Goal: Information Seeking & Learning: Learn about a topic

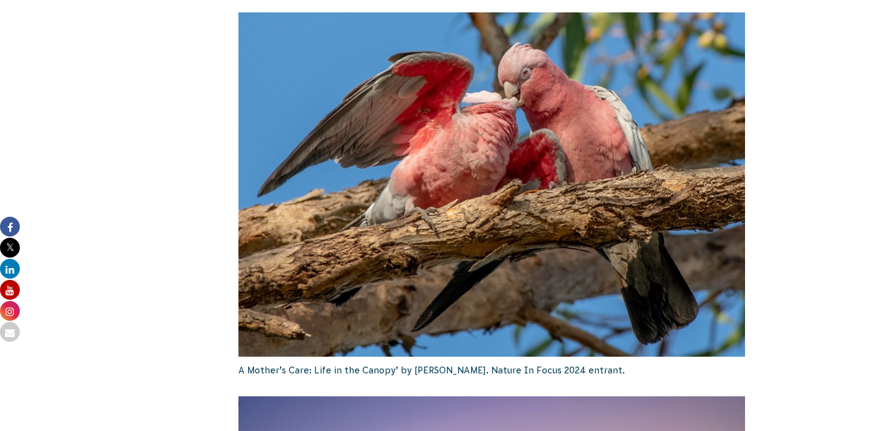
scroll to position [2024, 0]
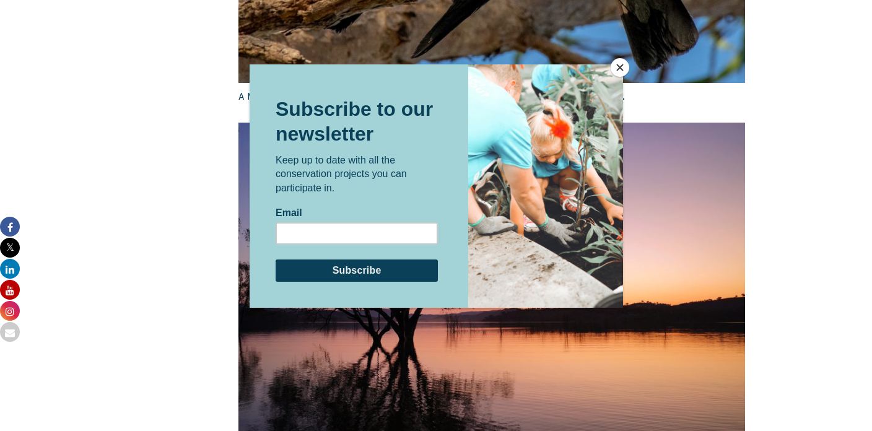
click at [622, 65] on button "Close" at bounding box center [620, 67] width 19 height 19
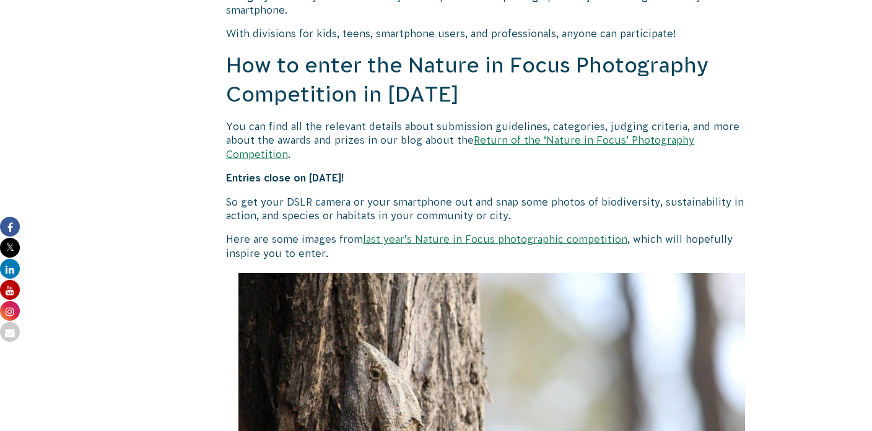
scroll to position [1045, 0]
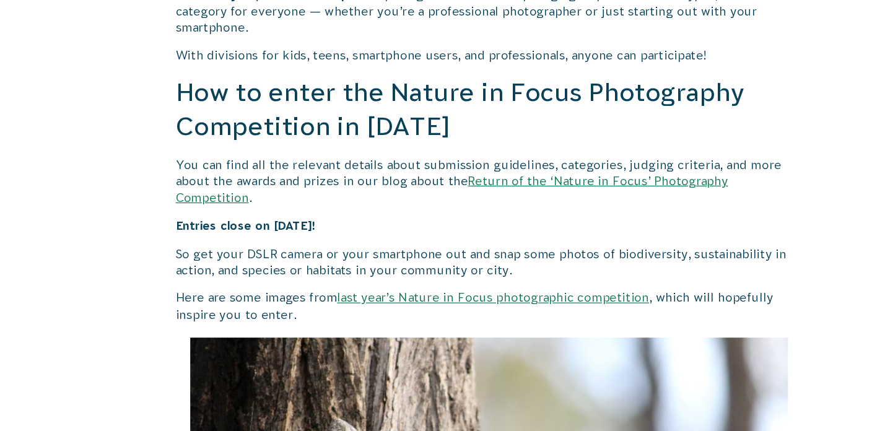
click at [514, 186] on link "Return of the ‘Nature in Focus’ Photography Competition" at bounding box center [460, 190] width 468 height 25
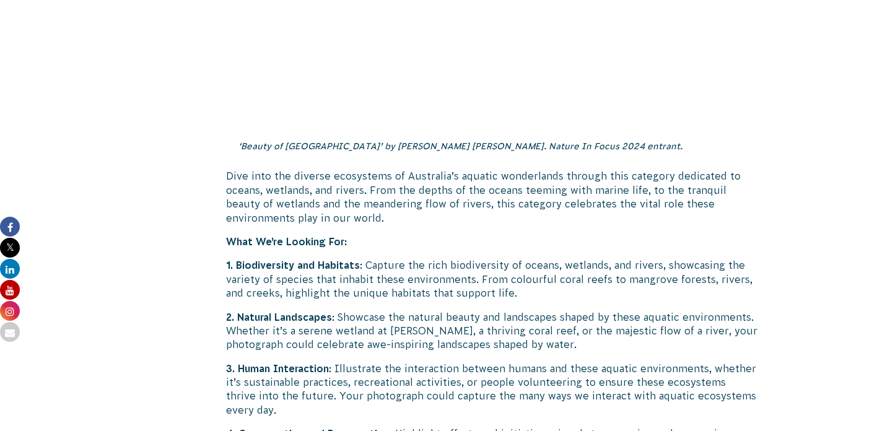
scroll to position [2341, 0]
